Goal: Use online tool/utility

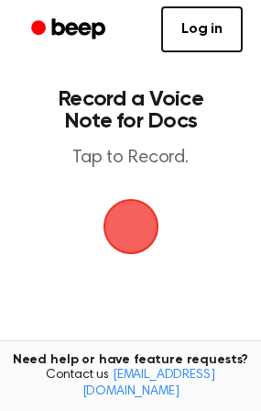
click at [144, 232] on span "button" at bounding box center [131, 226] width 98 height 98
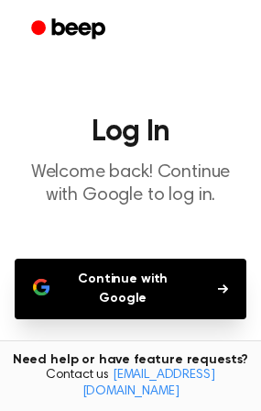
click at [149, 280] on button "Continue with Google" at bounding box center [131, 288] width 232 height 60
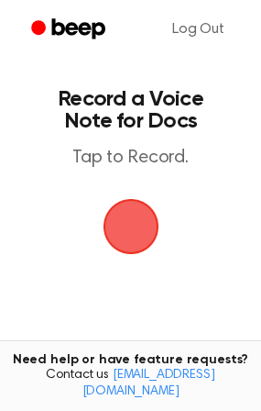
click at [134, 218] on span "button" at bounding box center [130, 225] width 83 height 83
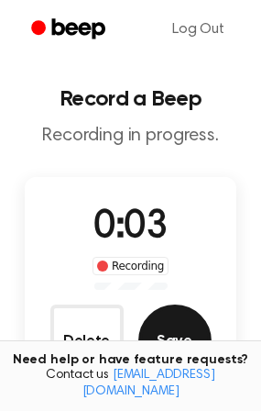
click at [161, 328] on button "Save" at bounding box center [174, 340] width 73 height 73
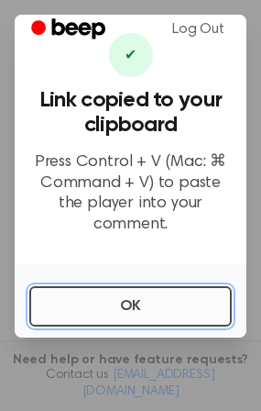
click at [139, 286] on button "OK" at bounding box center [130, 306] width 203 height 40
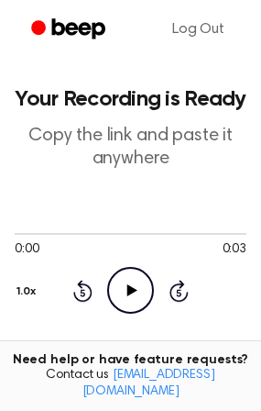
click at [137, 291] on icon "Play Audio" at bounding box center [130, 290] width 47 height 47
